Goal: Information Seeking & Learning: Learn about a topic

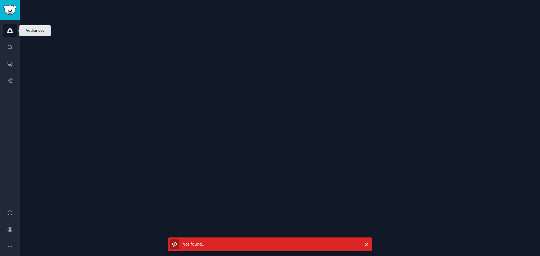
click at [9, 26] on link "Audiences" at bounding box center [10, 31] width 14 height 14
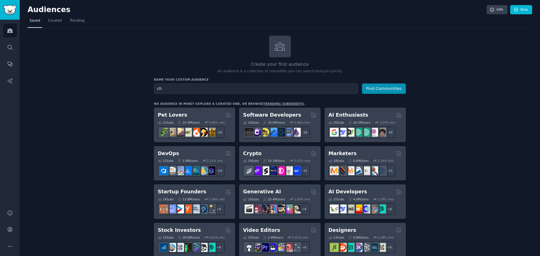
type input "c"
type input "landlord"
click at [362, 84] on button "Find Communities" at bounding box center [384, 89] width 44 height 10
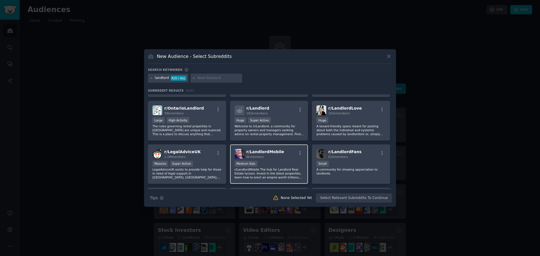
scroll to position [28, 0]
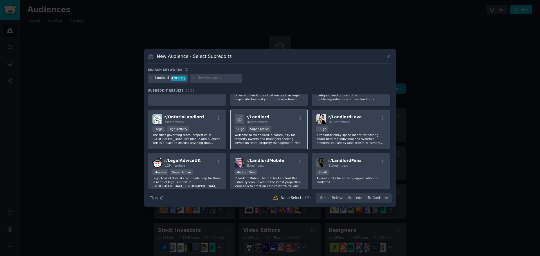
click at [286, 139] on p "Welcome to /r/Landlord, a community for property owners and managers seeking ad…" at bounding box center [269, 139] width 69 height 12
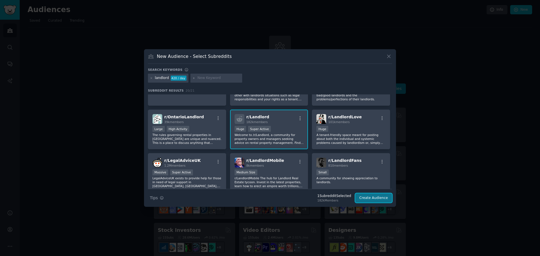
click at [372, 196] on button "Create Audience" at bounding box center [373, 198] width 37 height 10
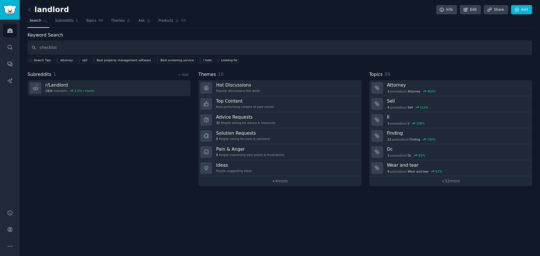
type input "checklist"
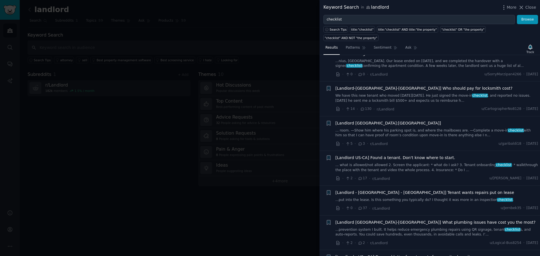
scroll to position [112, 0]
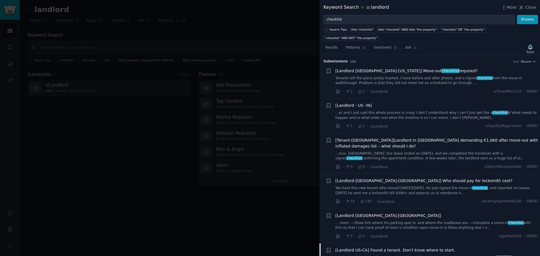
click at [415, 68] on span "[Landlord [GEOGRAPHIC_DATA]-[US_STATE]] Move-out checklist required?" at bounding box center [406, 71] width 142 height 6
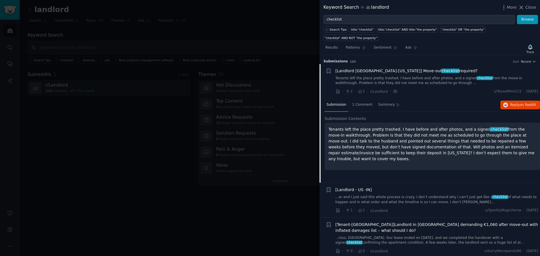
scroll to position [9, 0]
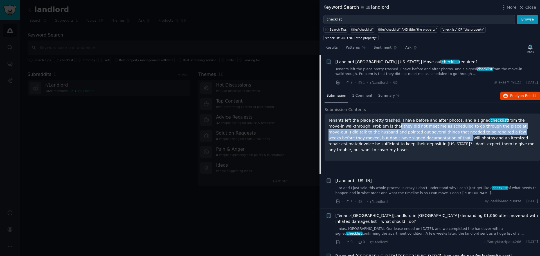
drag, startPoint x: 381, startPoint y: 130, endPoint x: 376, endPoint y: 118, distance: 12.2
click at [376, 118] on p "Tenants left the place pretty trashed. I have before and after photos, and a si…" at bounding box center [432, 135] width 208 height 35
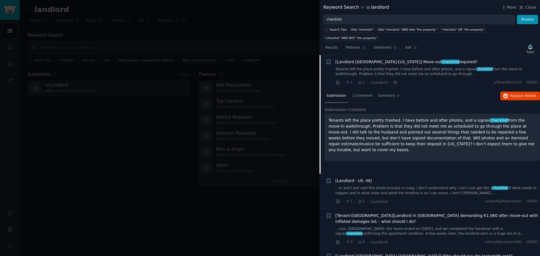
click at [412, 134] on p "Tenants left the place pretty trashed. I have before and after photos, and a si…" at bounding box center [432, 135] width 208 height 35
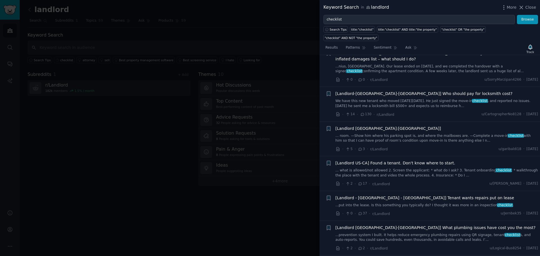
scroll to position [178, 0]
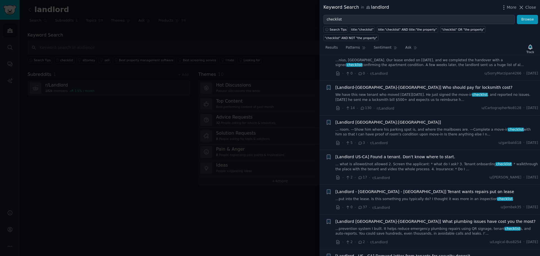
click at [408, 127] on link "... room. —Show him where his parking spot is, and where the mailboxes are. —Co…" at bounding box center [436, 132] width 203 height 10
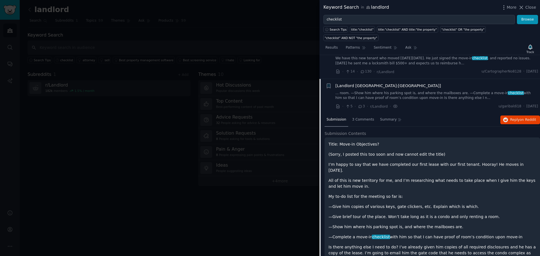
scroll to position [126, 0]
